Goal: Task Accomplishment & Management: Manage account settings

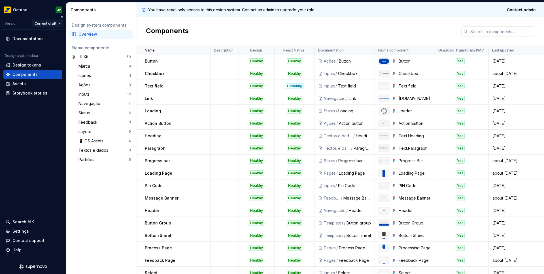
click at [49, 22] on html "Octane JP Version Current draft Documentation Design system data Design tokens …" at bounding box center [272, 137] width 544 height 274
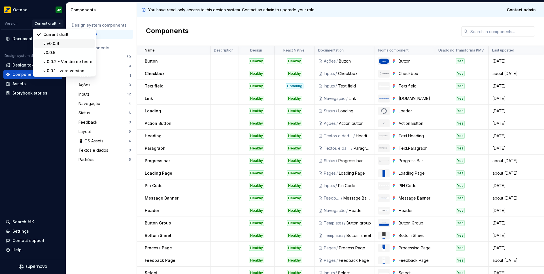
click at [49, 43] on div "v v0.0.6" at bounding box center [67, 44] width 49 height 6
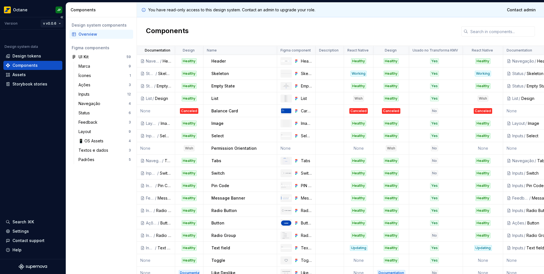
click at [50, 23] on html "Octane JP Version v v0.0.6 Design system data Design tokens Components Assets S…" at bounding box center [272, 137] width 544 height 274
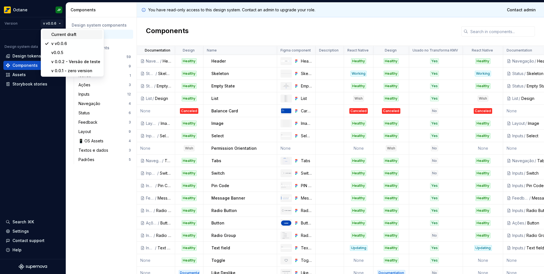
click at [56, 37] on div "Current draft" at bounding box center [75, 35] width 49 height 6
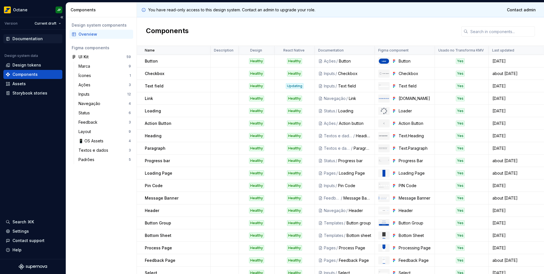
click at [33, 37] on div "Documentation" at bounding box center [27, 39] width 30 height 6
click at [515, 7] on span "Contact admin" at bounding box center [520, 10] width 29 height 6
click at [143, 9] on icon at bounding box center [143, 10] width 5 height 5
click at [144, 10] on icon at bounding box center [143, 10] width 5 height 5
click at [165, 11] on p "You have read-only access to this design system. Contact an admin to upgrade yo…" at bounding box center [231, 10] width 167 height 6
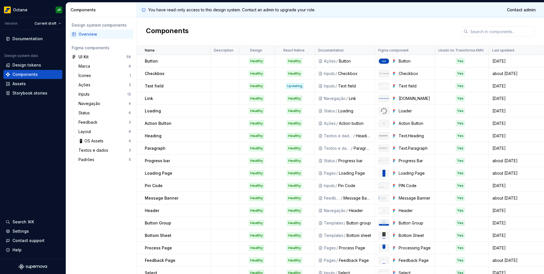
click at [165, 11] on p "You have read-only access to this design system. Contact an admin to upgrade yo…" at bounding box center [231, 10] width 167 height 6
copy div "You have read-only access to this design system. Contact an admin to upgrade yo…"
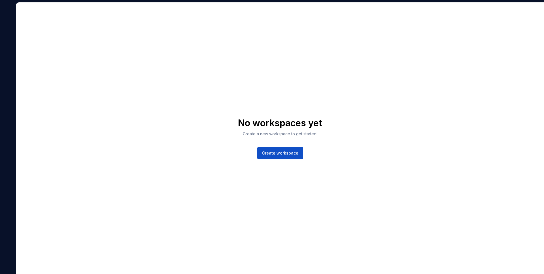
click at [5, 70] on div at bounding box center [8, 138] width 16 height 272
click at [270, 152] on span "Create workspace" at bounding box center [280, 153] width 36 height 6
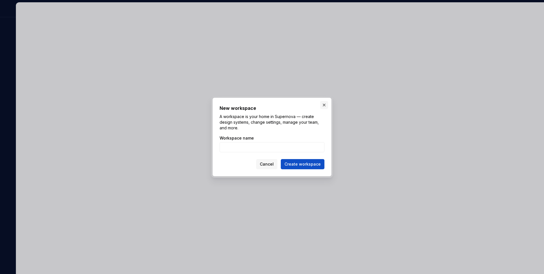
click at [323, 105] on button "button" at bounding box center [324, 105] width 8 height 8
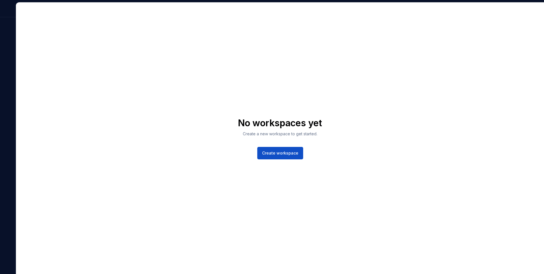
click at [140, 147] on div "No workspaces yet Create a new workspace to get started. Create workspace" at bounding box center [279, 138] width 527 height 271
click at [272, 155] on span "Create workspace" at bounding box center [280, 153] width 36 height 6
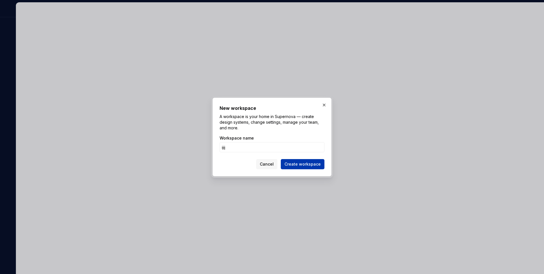
type input "ijij"
click at [299, 162] on span "Create workspace" at bounding box center [302, 164] width 36 height 6
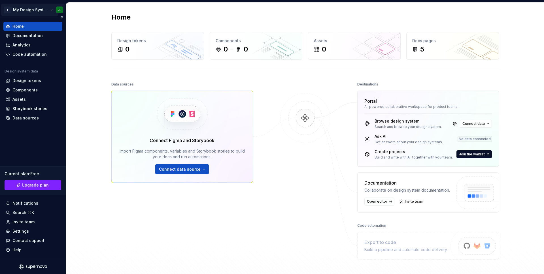
click at [58, 7] on html "I My Design System JP Home Documentation Analytics Code automation Design syste…" at bounding box center [272, 137] width 544 height 274
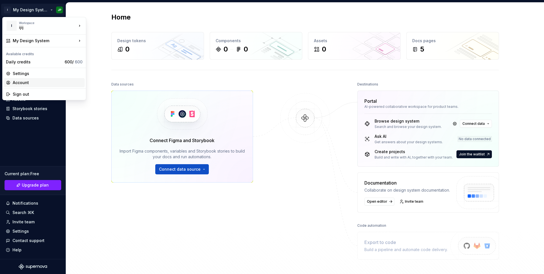
click at [25, 82] on div "Account" at bounding box center [48, 83] width 70 height 6
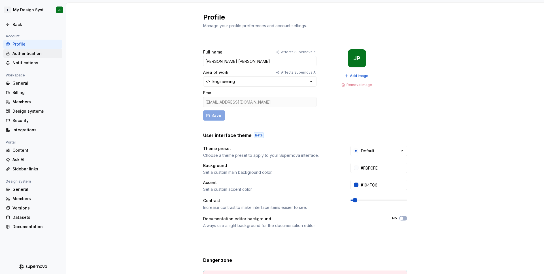
click at [22, 53] on div "Authentication" at bounding box center [36, 54] width 48 height 6
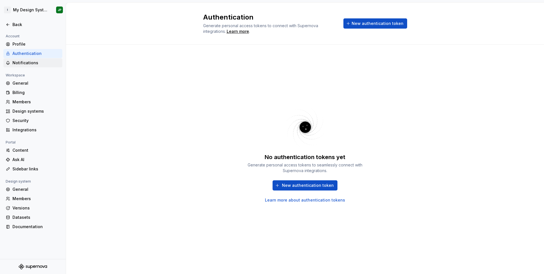
click at [24, 64] on div "Notifications" at bounding box center [36, 63] width 48 height 6
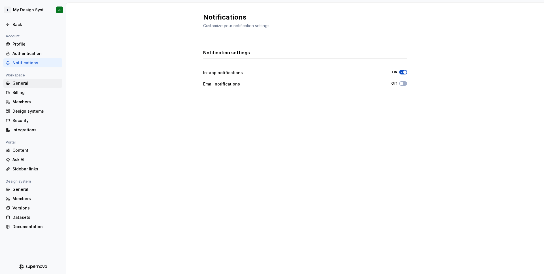
click at [19, 84] on div "General" at bounding box center [36, 83] width 48 height 6
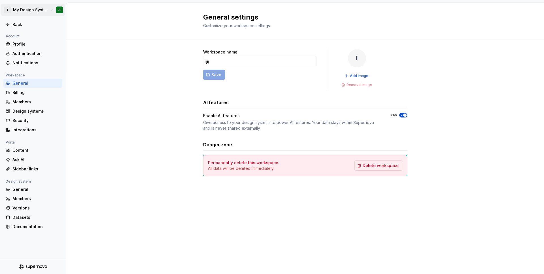
click at [58, 9] on html "I My Design System JP Back Account Profile Authentication Notifications Workspa…" at bounding box center [272, 137] width 544 height 274
click at [53, 58] on div "Sign out" at bounding box center [48, 61] width 70 height 6
click at [60, 9] on html "I My Design System JP Back Account Profile Authentication Notifications Workspa…" at bounding box center [272, 137] width 544 height 274
click at [24, 60] on div "Sign out" at bounding box center [48, 61] width 70 height 6
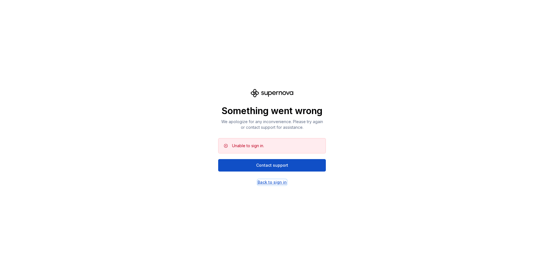
click at [272, 181] on div "Back to sign in" at bounding box center [271, 182] width 29 height 6
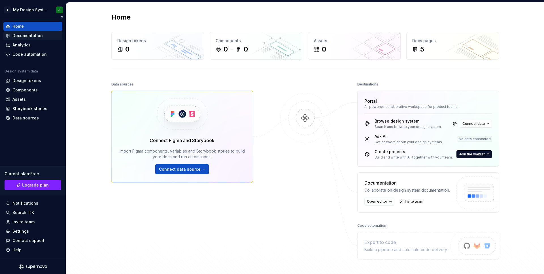
click at [26, 36] on div "Documentation" at bounding box center [27, 36] width 30 height 6
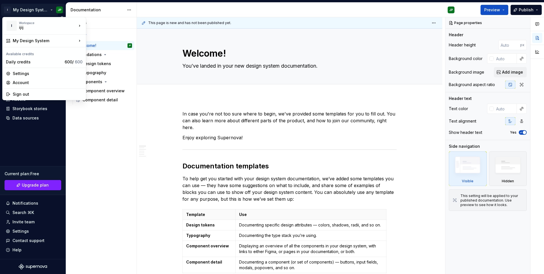
click at [58, 9] on html "I My Design System JP Home Documentation Analytics Code automation Design syste…" at bounding box center [272, 137] width 544 height 274
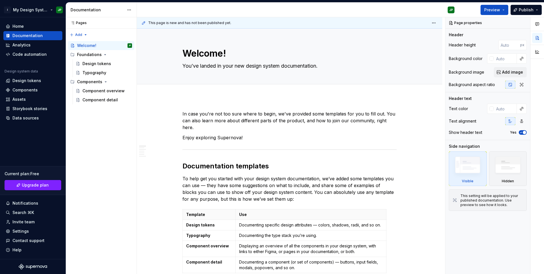
click at [58, 9] on html "I My Design System JP Home Documentation Analytics Code automation Design syste…" at bounding box center [272, 137] width 544 height 274
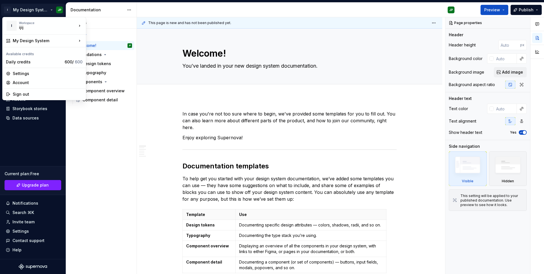
click at [34, 12] on html "I My Design System JP Home Documentation Analytics Code automation Design syste…" at bounding box center [272, 137] width 544 height 274
click at [49, 11] on html "I My Design System JP Home Documentation Analytics Code automation Design syste…" at bounding box center [272, 137] width 544 height 274
click at [89, 141] on div "Pages Pages Add Accessibility guide for tree Page tree. Navigate the tree with …" at bounding box center [101, 145] width 71 height 257
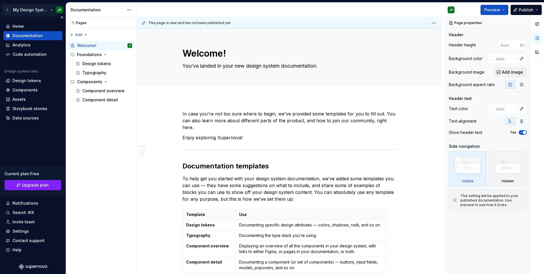
click at [60, 8] on html "I My Design System JP Home Documentation Analytics Code automation Design syste…" at bounding box center [272, 137] width 544 height 274
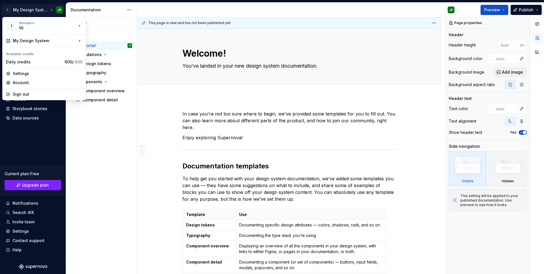
click at [59, 10] on html "I My Design System JP Home Documentation Analytics Code automation Design syste…" at bounding box center [272, 137] width 544 height 274
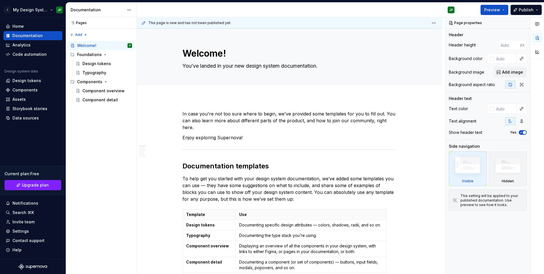
click at [59, 10] on html "I My Design System JP Home Documentation Analytics Code automation Design syste…" at bounding box center [272, 137] width 544 height 274
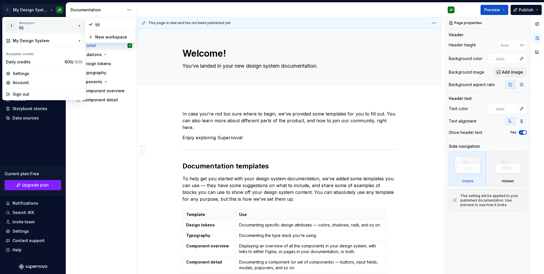
click at [301, 15] on html "I My Design System JP Home Documentation Analytics Code automation Design syste…" at bounding box center [272, 137] width 544 height 274
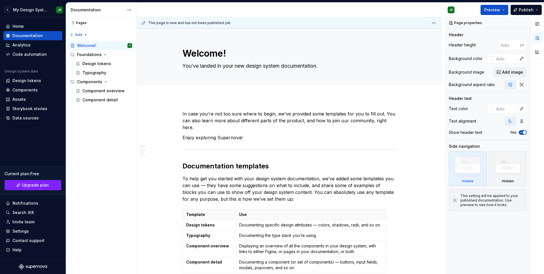
type textarea "*"
